Goal: Find contact information: Find contact information

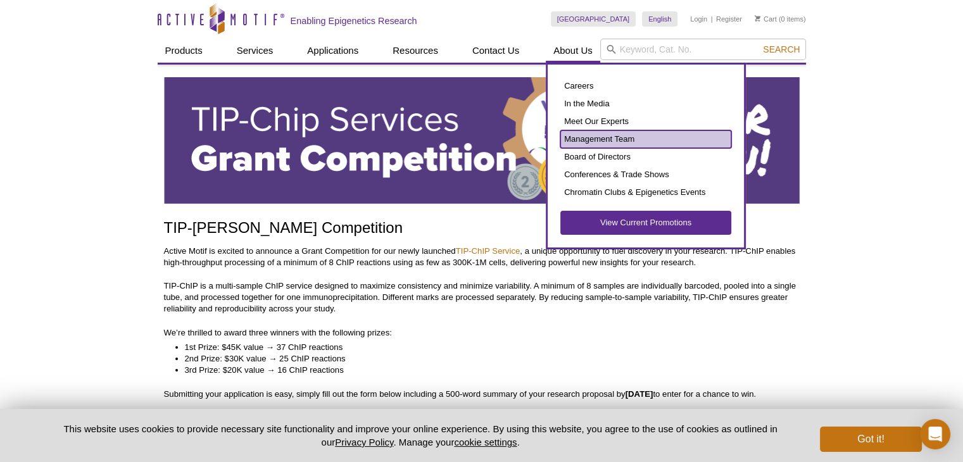
click at [595, 138] on link "Management Team" at bounding box center [645, 139] width 171 height 18
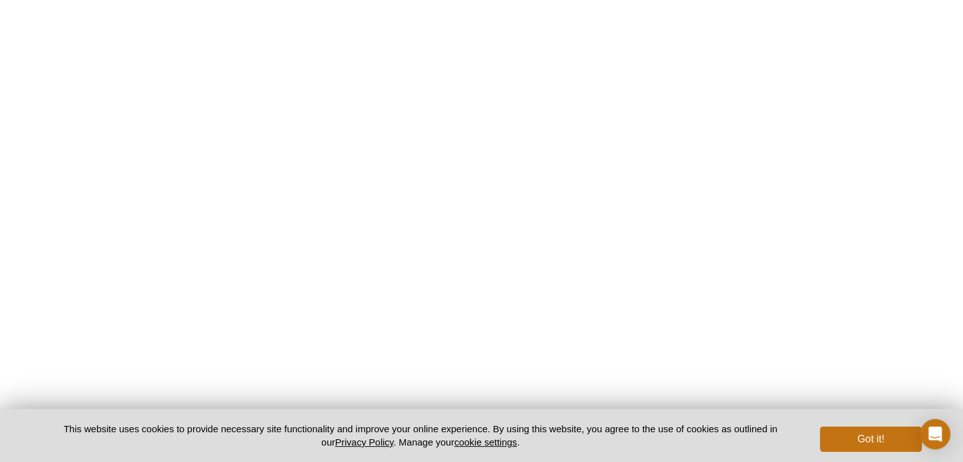
scroll to position [469, 0]
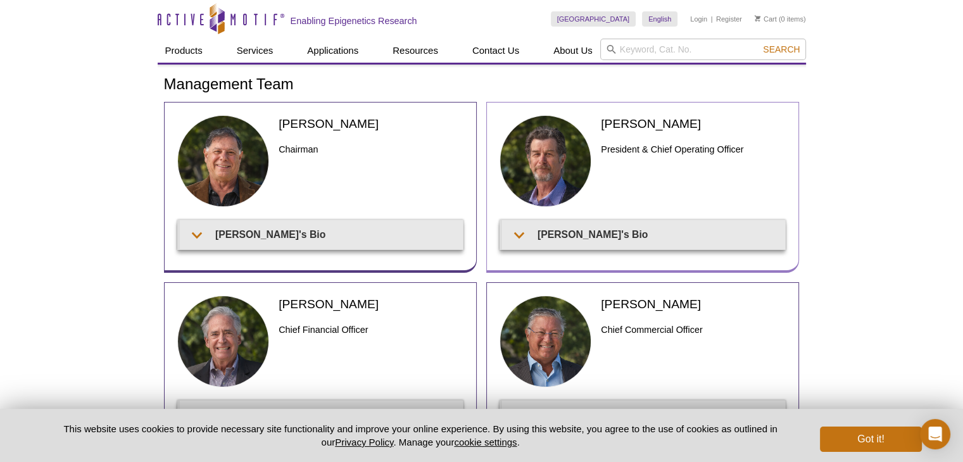
click at [611, 122] on h2 "Ted DeFrank" at bounding box center [693, 123] width 184 height 17
copy h2 "Ted DeFrank"
drag, startPoint x: 611, startPoint y: 122, endPoint x: 632, endPoint y: 122, distance: 20.9
click at [632, 122] on h2 "Ted DeFrank" at bounding box center [693, 123] width 184 height 17
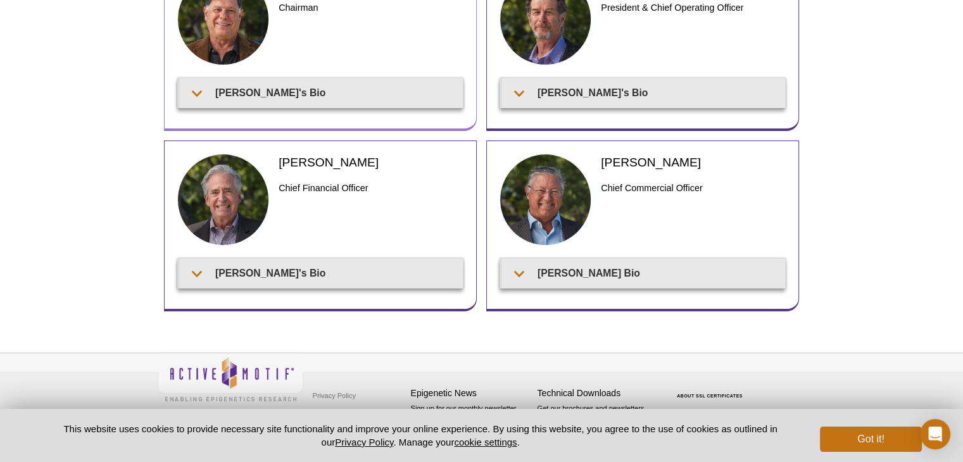
scroll to position [142, 0]
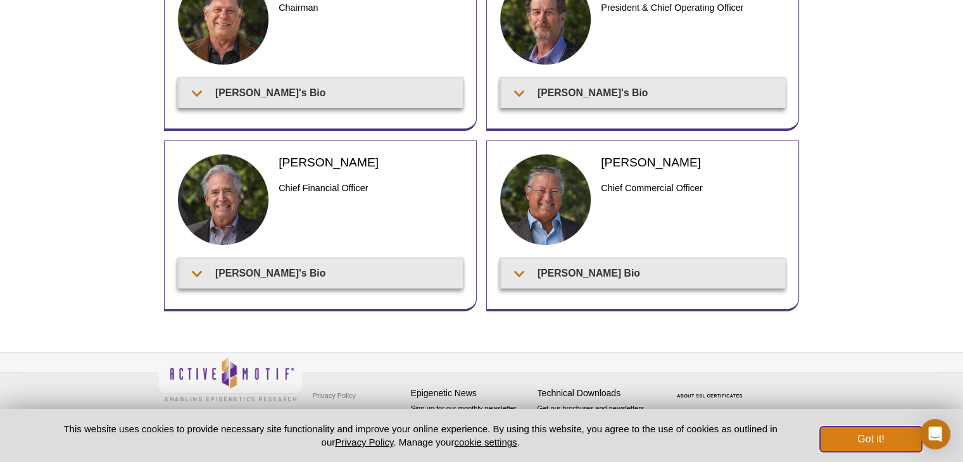
click at [880, 444] on button "Got it!" at bounding box center [870, 439] width 101 height 25
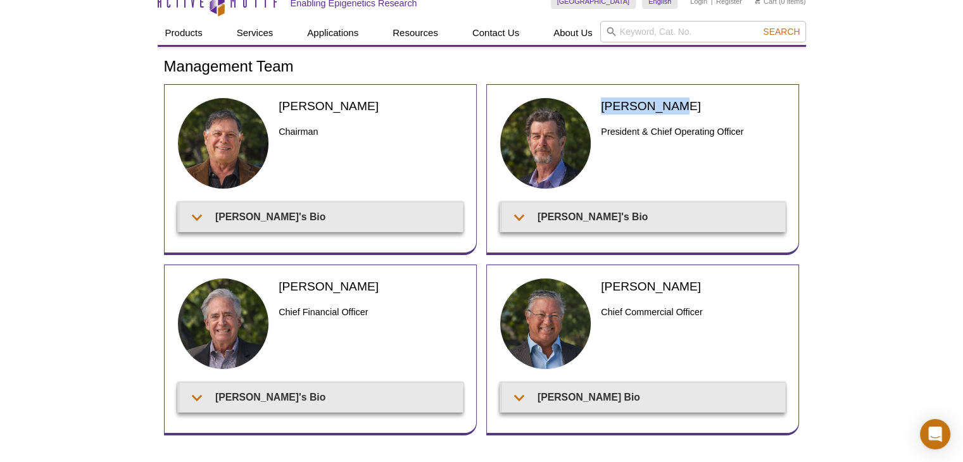
scroll to position [0, 0]
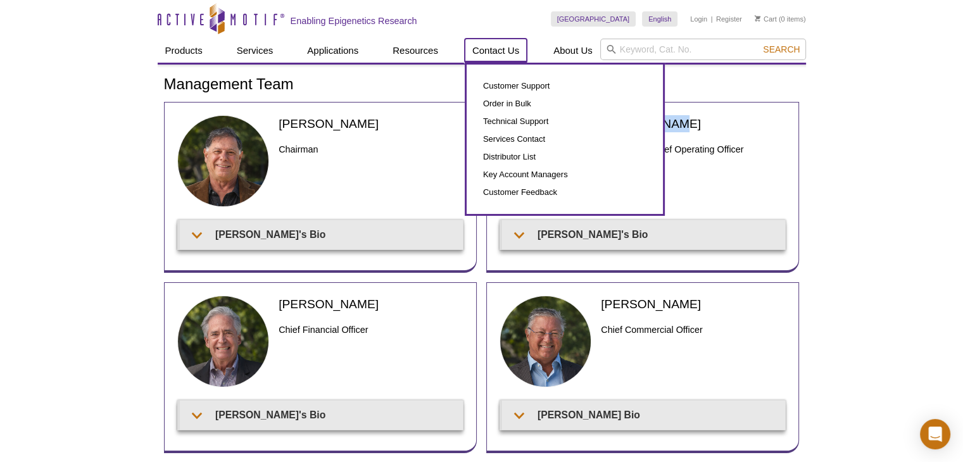
click at [490, 53] on link "Contact Us" at bounding box center [496, 51] width 62 height 24
click at [494, 49] on link "Contact Us" at bounding box center [496, 51] width 62 height 24
